Goal: Information Seeking & Learning: Learn about a topic

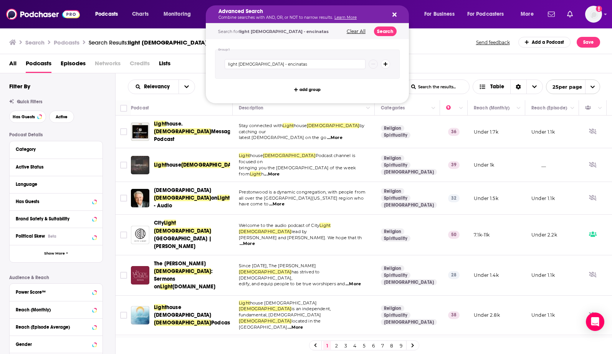
scroll to position [229, 0]
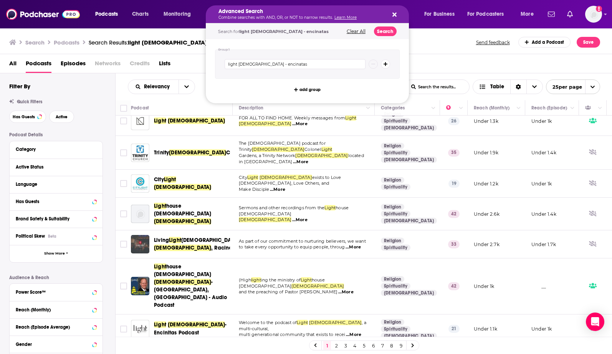
click at [412, 39] on div "Search Podcasts Search Results: light [DEMOGRAPHIC_DATA] - encinatas Send feedb…" at bounding box center [304, 42] width 591 height 11
click at [455, 33] on div "Search Podcasts Search Results: light [DEMOGRAPHIC_DATA] - encinatas Send feedb…" at bounding box center [306, 41] width 612 height 26
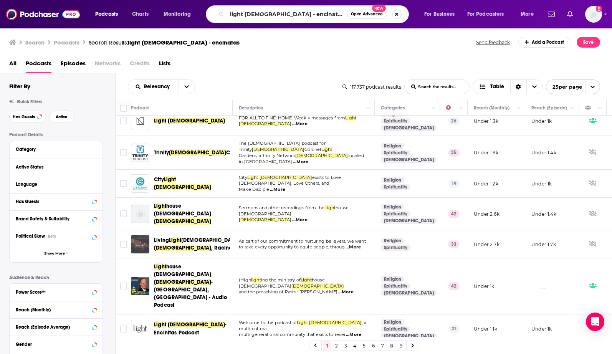
click at [399, 14] on button "Search podcasts, credits, & more..." at bounding box center [396, 14] width 9 height 9
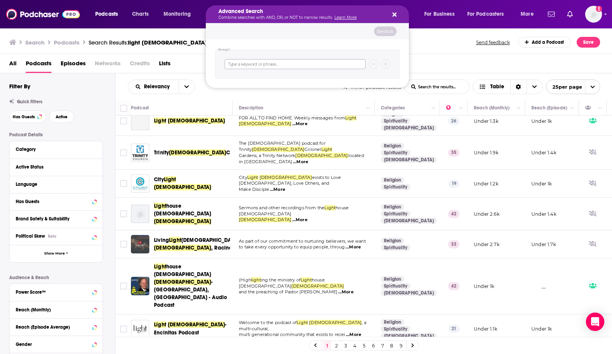
click at [298, 66] on input "Search podcasts, credits, & more..." at bounding box center [295, 64] width 141 height 10
type input "[PERSON_NAME]"
click at [395, 12] on icon "Search podcasts, credits, & more..." at bounding box center [394, 15] width 4 height 6
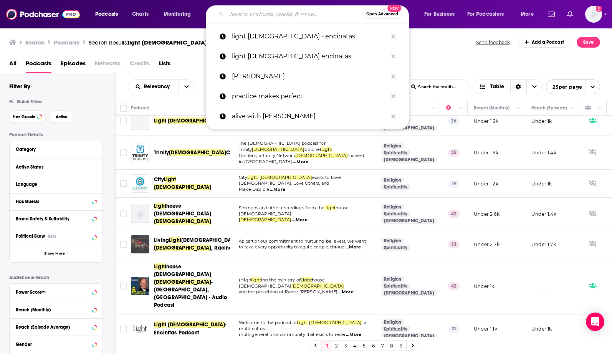
click at [309, 12] on input "Search podcasts, credits, & more..." at bounding box center [295, 14] width 136 height 12
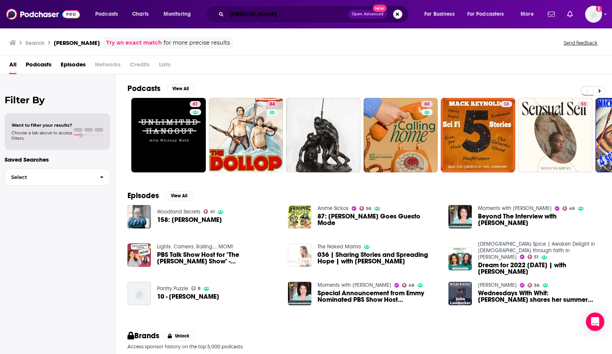
click at [295, 14] on input "[PERSON_NAME]" at bounding box center [287, 14] width 121 height 12
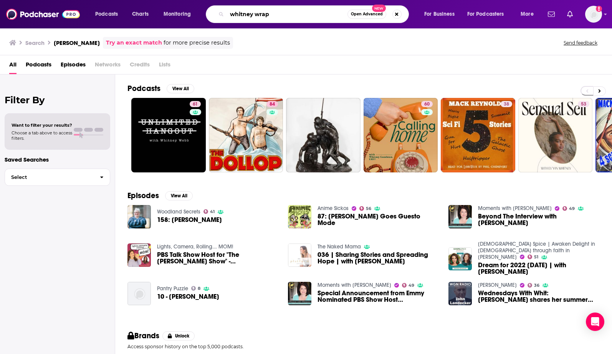
type input "whitney wrap"
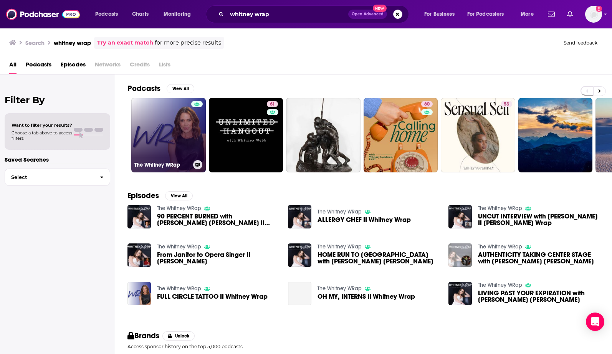
click at [165, 133] on link "The Whitney WRap" at bounding box center [168, 135] width 74 height 74
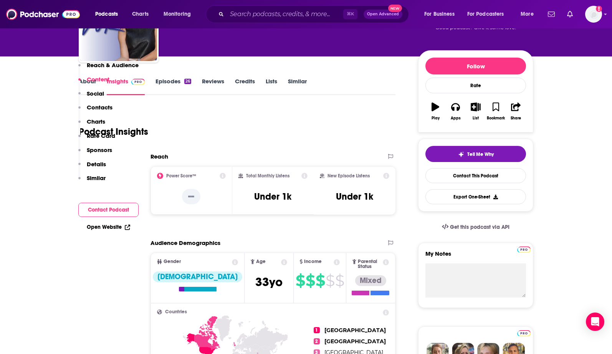
scroll to position [37, 0]
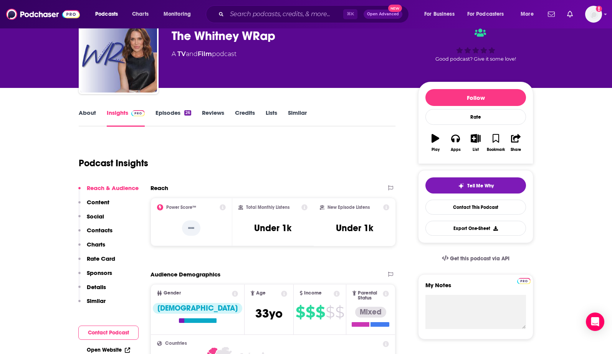
click at [163, 113] on link "Episodes 26" at bounding box center [173, 118] width 36 height 18
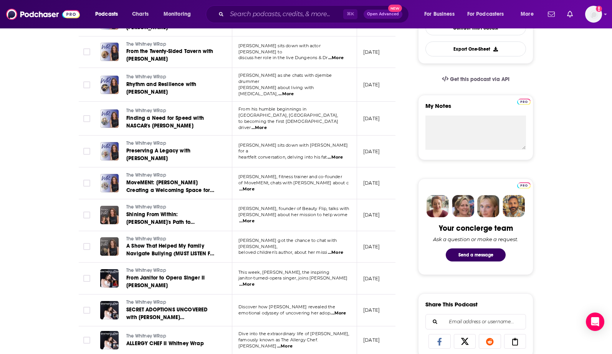
scroll to position [27, 0]
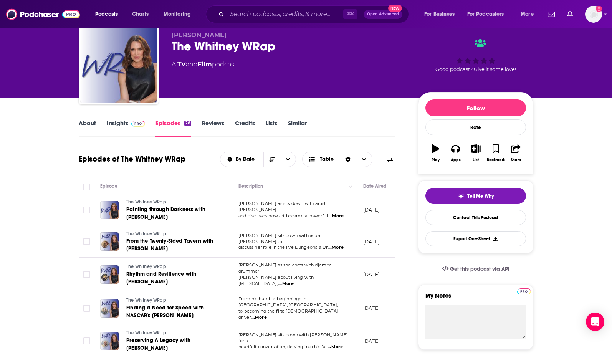
click at [122, 125] on link "Insights" at bounding box center [126, 128] width 38 height 18
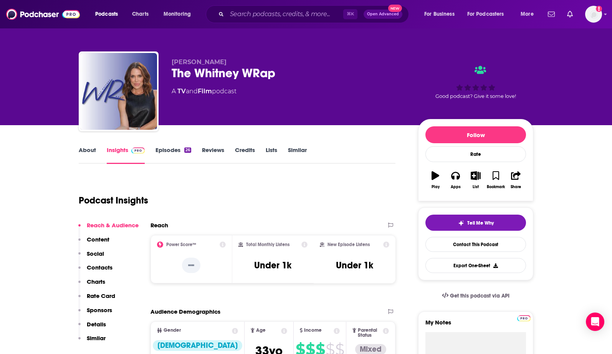
click at [168, 156] on link "Episodes 26" at bounding box center [173, 155] width 36 height 18
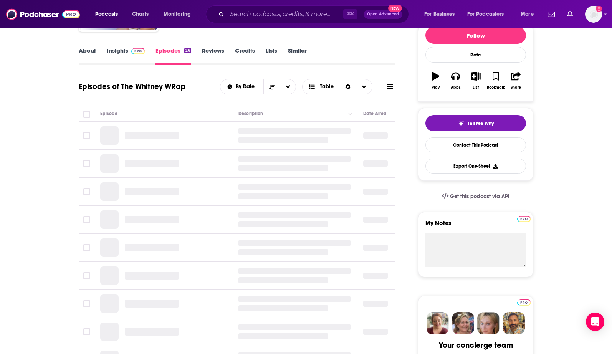
scroll to position [141, 0]
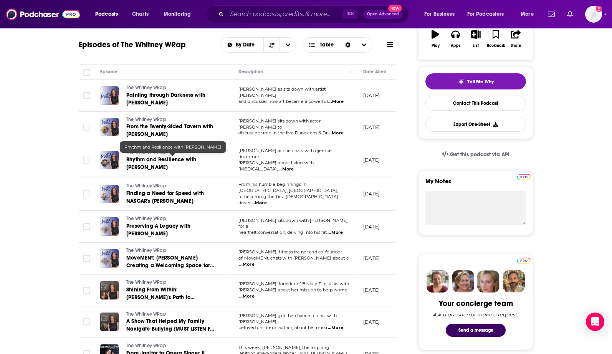
click at [135, 163] on link "Rhythm and Resilience with [PERSON_NAME]" at bounding box center [172, 163] width 92 height 15
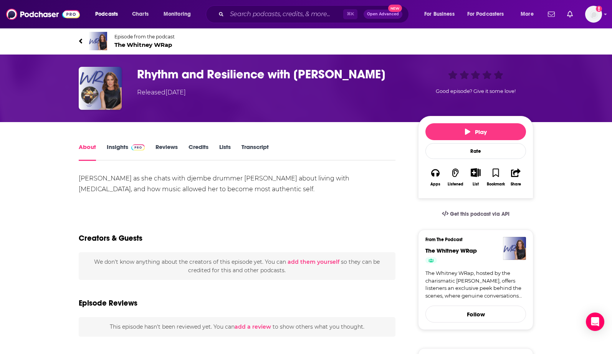
click at [117, 145] on link "Insights" at bounding box center [126, 152] width 38 height 18
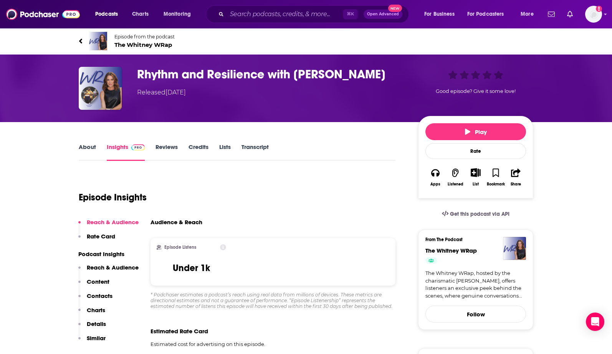
click at [86, 146] on link "About" at bounding box center [87, 152] width 17 height 18
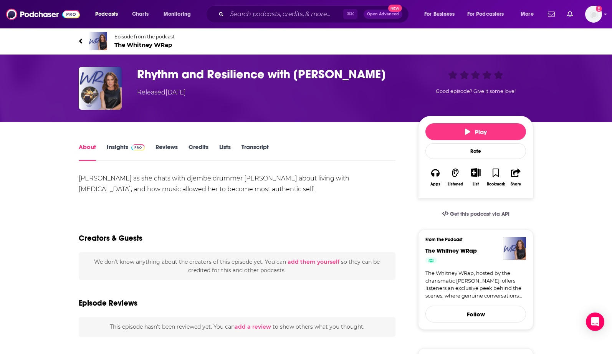
click at [119, 146] on link "Insights" at bounding box center [126, 152] width 38 height 18
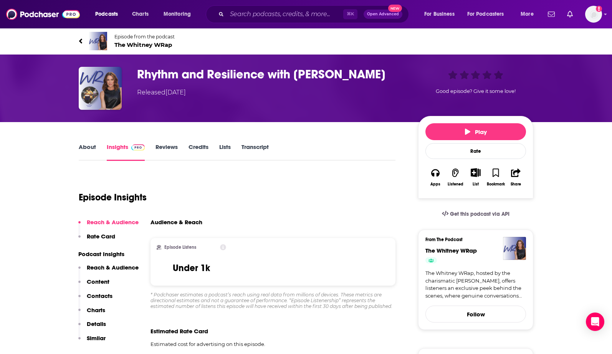
click at [88, 145] on link "About" at bounding box center [87, 152] width 17 height 18
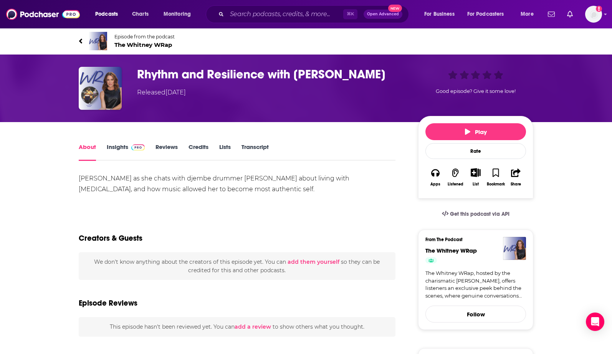
click at [127, 147] on link "Insights" at bounding box center [126, 152] width 38 height 18
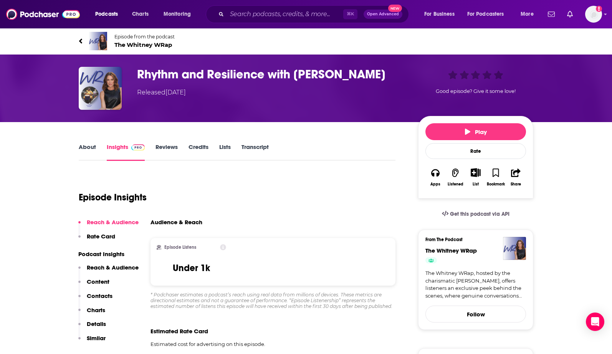
scroll to position [2, 0]
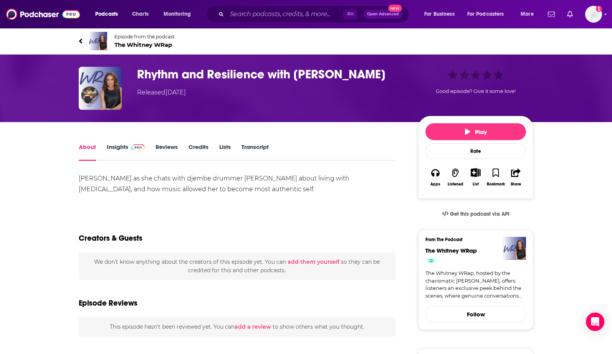
click at [120, 145] on link "Insights" at bounding box center [126, 152] width 38 height 18
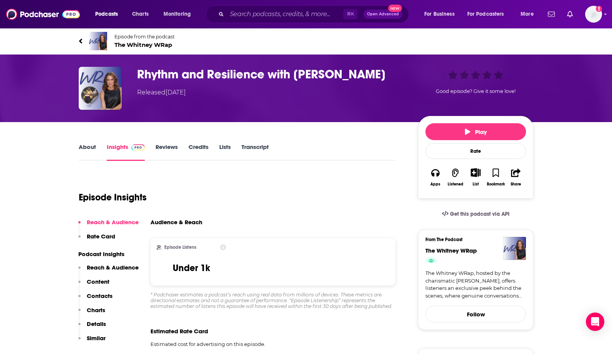
click at [171, 143] on link "Reviews" at bounding box center [166, 152] width 22 height 18
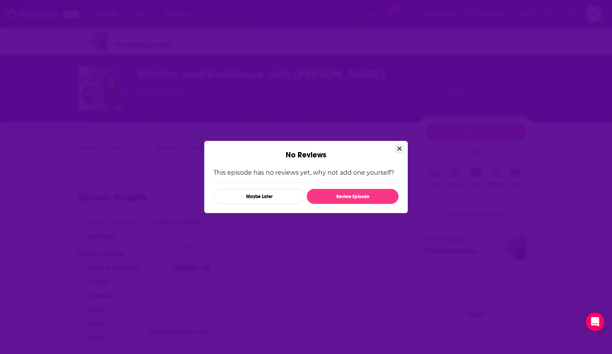
click at [397, 148] on icon "Close" at bounding box center [399, 148] width 4 height 6
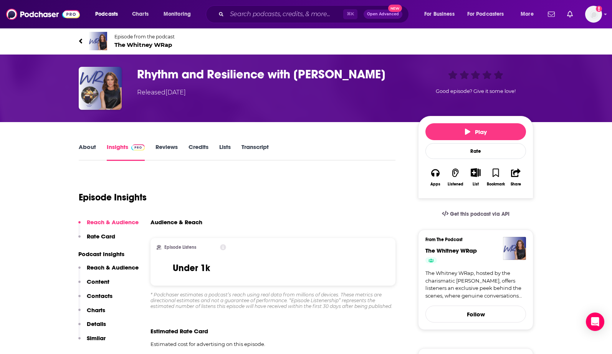
click at [91, 145] on link "About" at bounding box center [87, 152] width 17 height 18
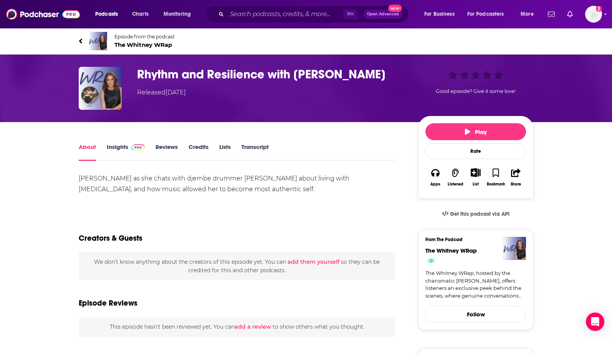
click at [121, 146] on link "Insights" at bounding box center [126, 152] width 38 height 18
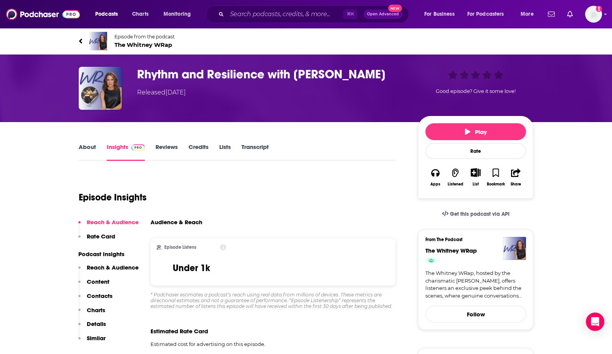
click at [168, 145] on link "Reviews" at bounding box center [166, 152] width 22 height 18
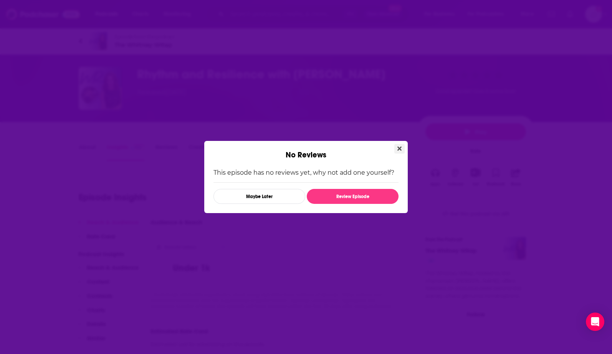
click at [400, 145] on icon "Close" at bounding box center [399, 148] width 4 height 6
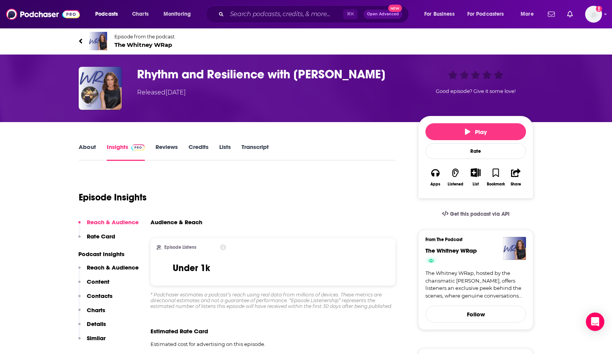
click at [84, 149] on link "About" at bounding box center [87, 152] width 17 height 18
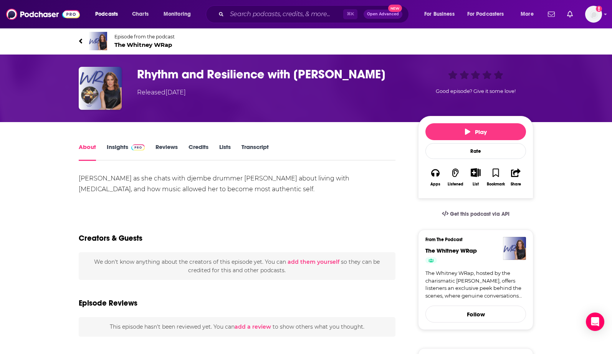
click at [162, 146] on link "Reviews" at bounding box center [166, 152] width 22 height 18
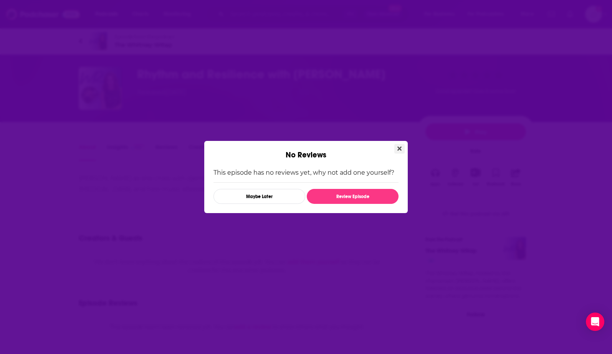
click at [398, 150] on icon "Close" at bounding box center [399, 148] width 4 height 6
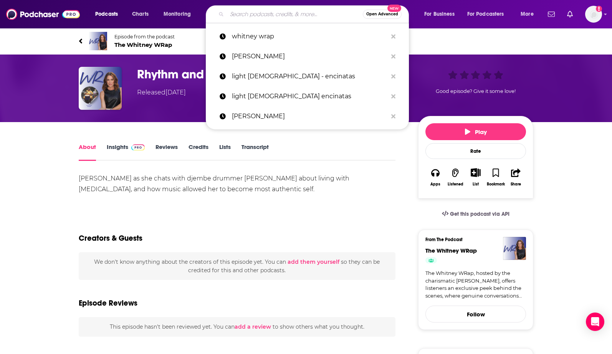
click at [270, 15] on input "Search podcasts, credits, & more..." at bounding box center [295, 14] width 136 height 12
click at [263, 42] on p "whitney wrap" at bounding box center [309, 36] width 155 height 20
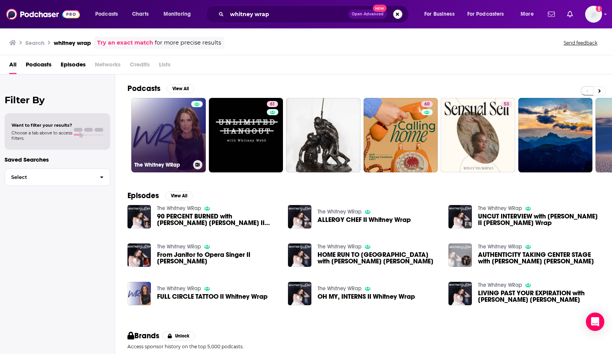
click at [177, 153] on link "The Whitney WRap" at bounding box center [168, 135] width 74 height 74
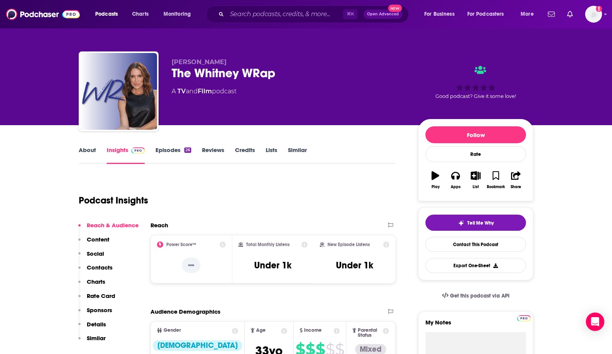
click at [182, 92] on link "TV" at bounding box center [181, 91] width 8 height 7
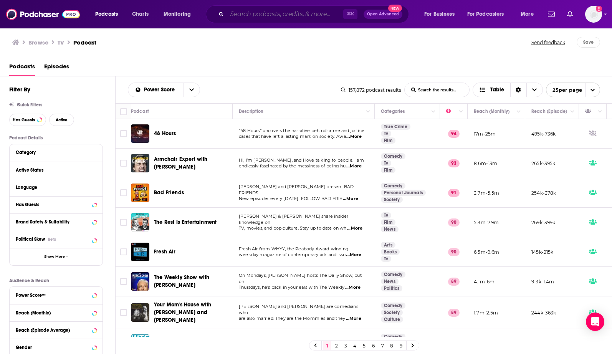
click at [258, 15] on input "Search podcasts, credits, & more..." at bounding box center [285, 14] width 116 height 12
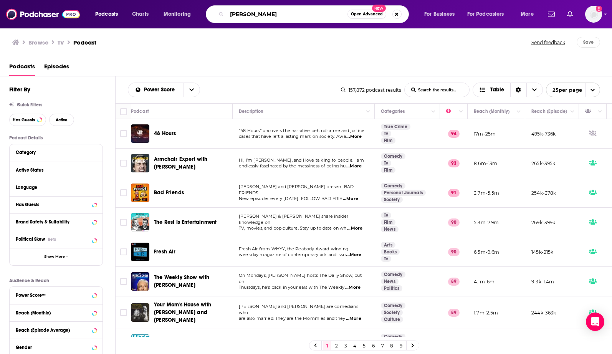
type input "[PERSON_NAME]"
